Goal: Navigation & Orientation: Go to known website

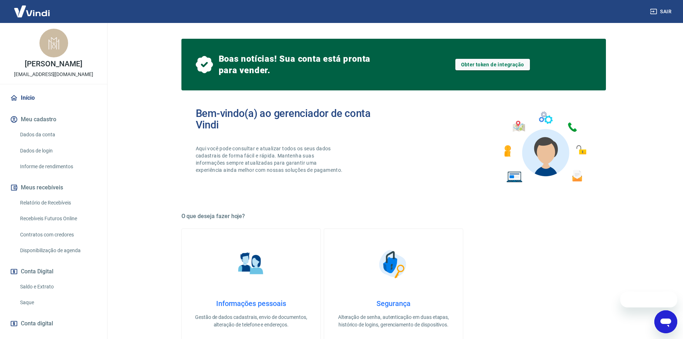
scroll to position [273, 0]
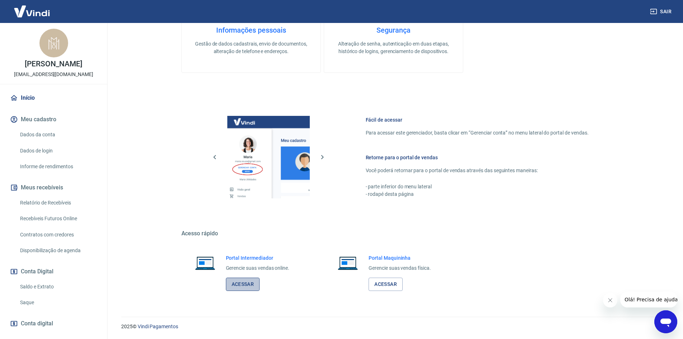
click at [244, 290] on link "Acessar" at bounding box center [243, 283] width 34 height 13
